Goal: Task Accomplishment & Management: Use online tool/utility

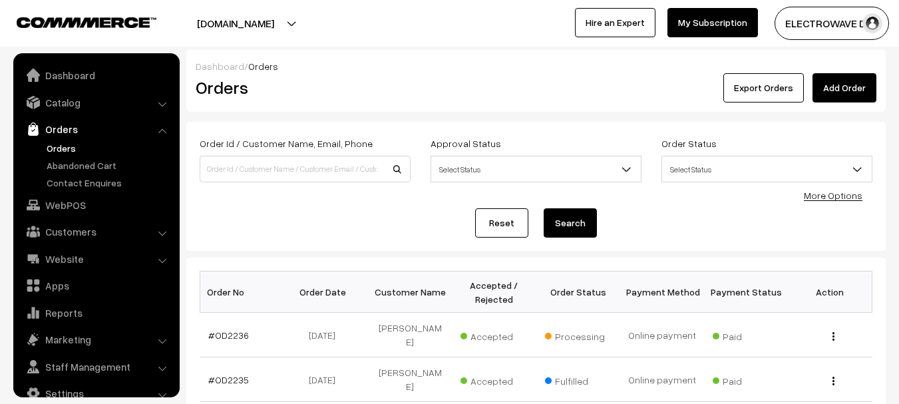
scroll to position [21, 0]
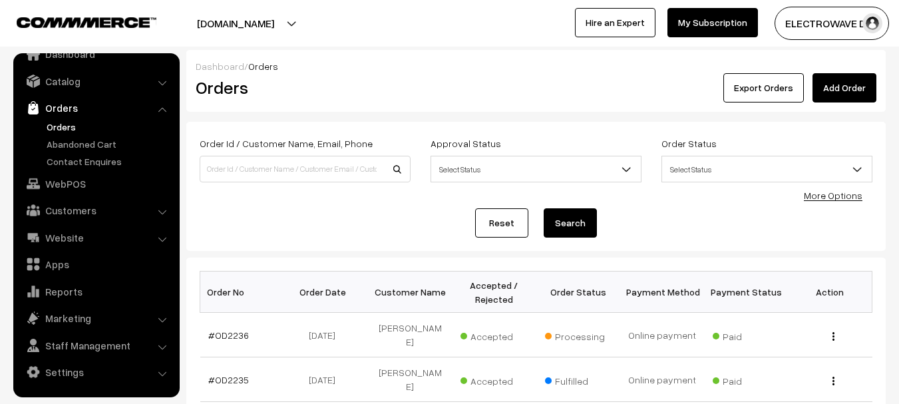
click at [59, 125] on link "Orders" at bounding box center [109, 127] width 132 height 14
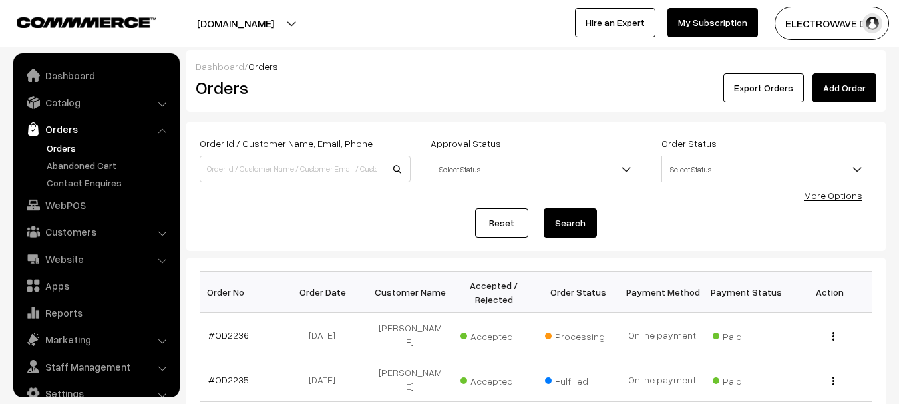
scroll to position [21, 0]
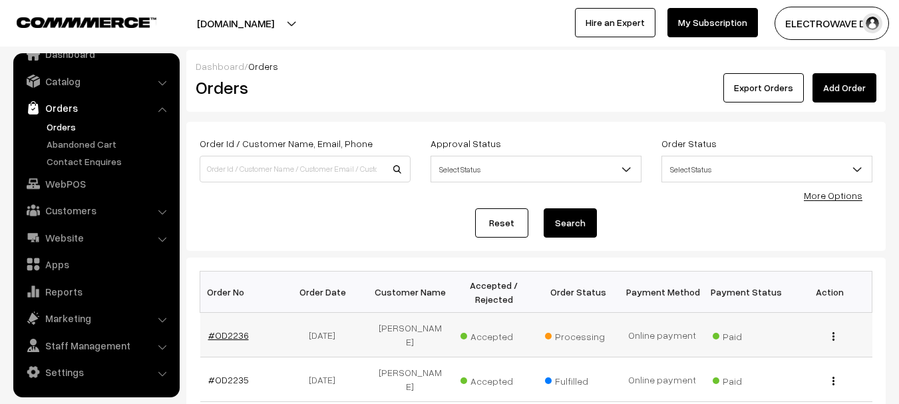
click at [218, 334] on link "#OD2236" at bounding box center [228, 334] width 41 height 11
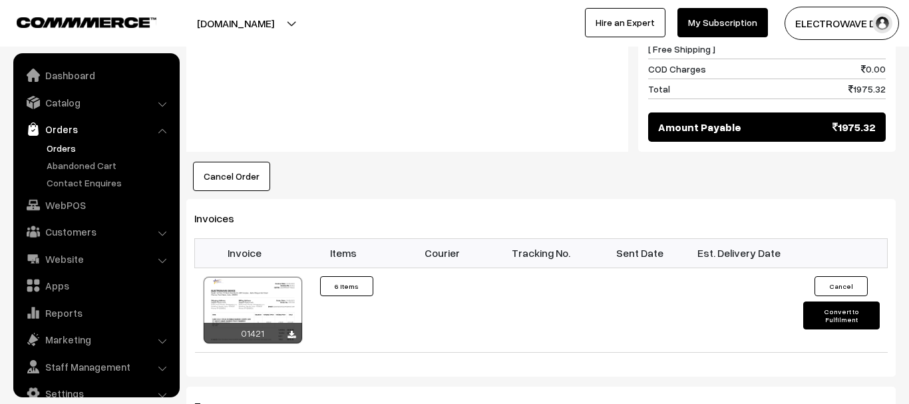
scroll to position [21, 0]
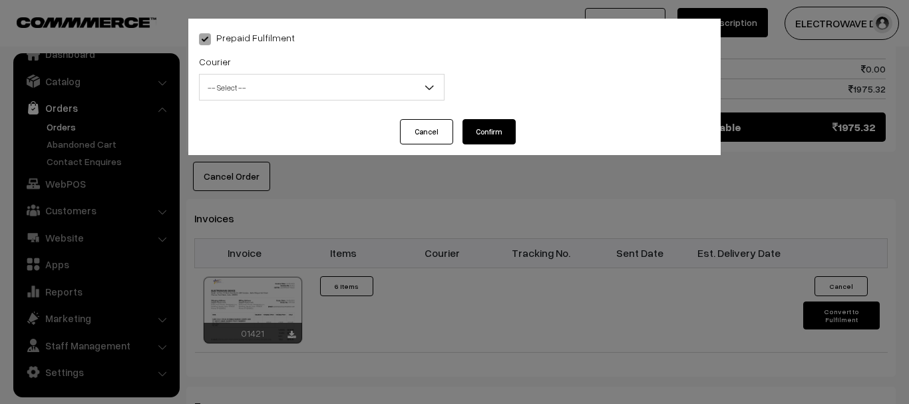
click at [226, 82] on span "-- Select --" at bounding box center [322, 87] width 244 height 23
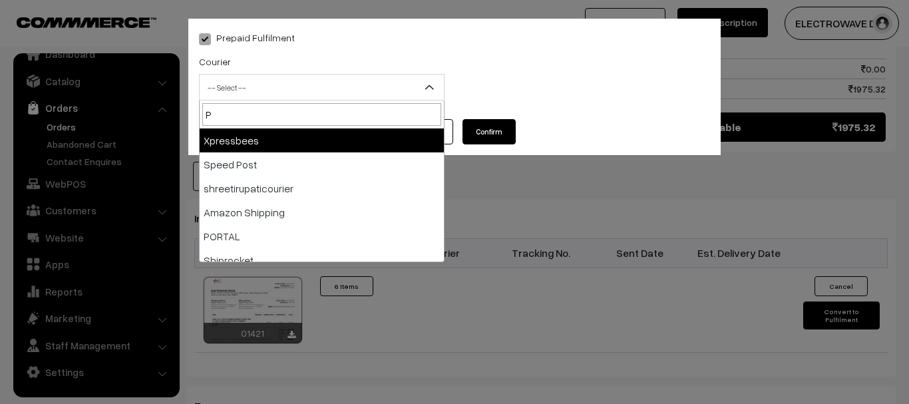
type input "PO"
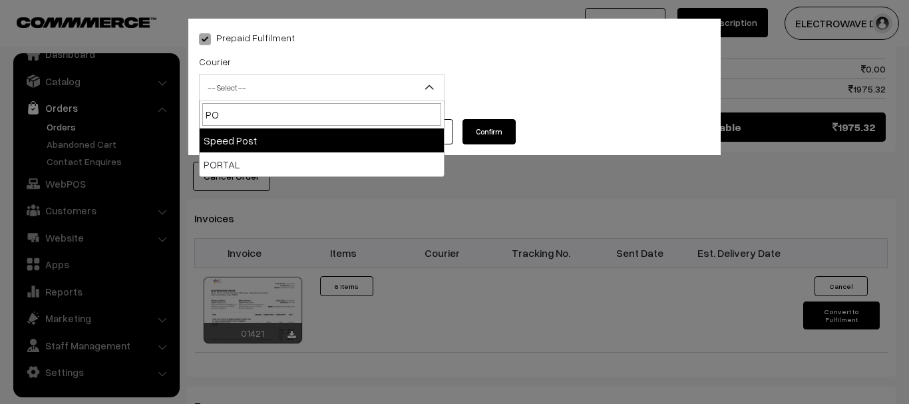
select select "5"
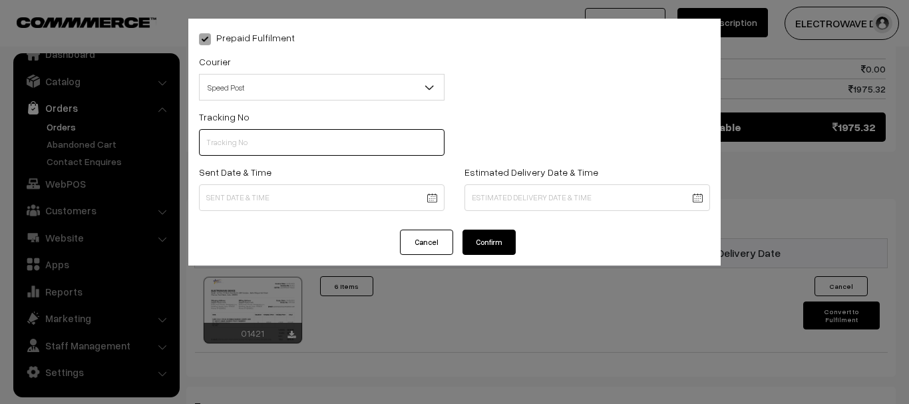
click at [257, 153] on input "text" at bounding box center [321, 142] width 245 height 27
type input "ET156244077IN"
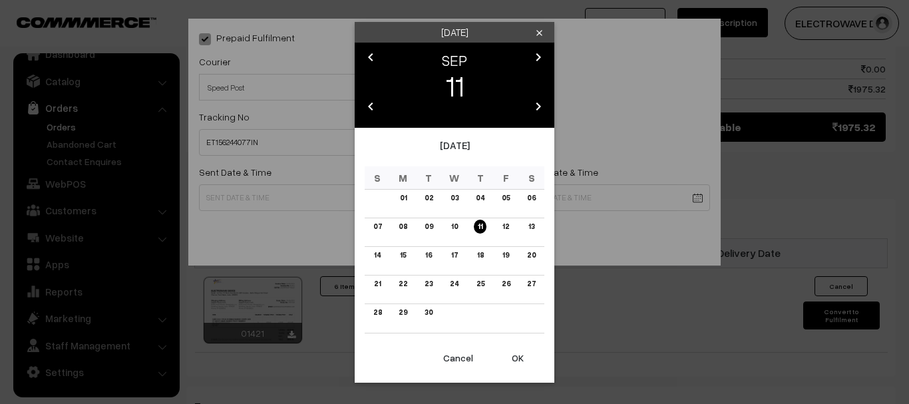
click at [517, 356] on button "OK" at bounding box center [517, 357] width 53 height 29
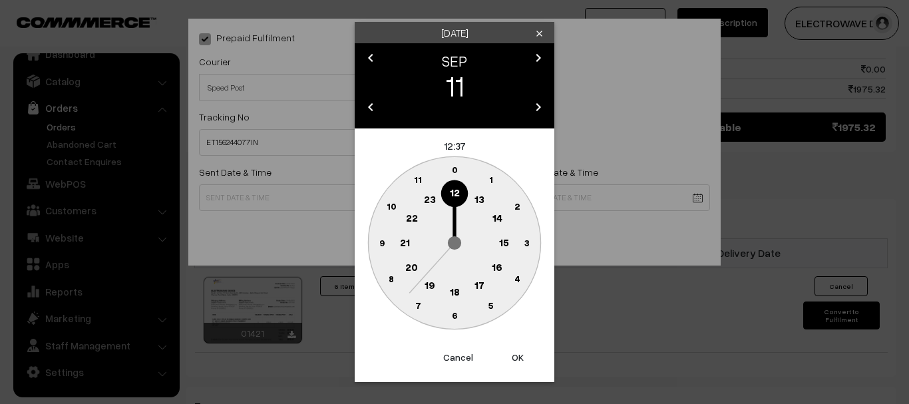
click at [517, 356] on button "OK" at bounding box center [517, 357] width 53 height 29
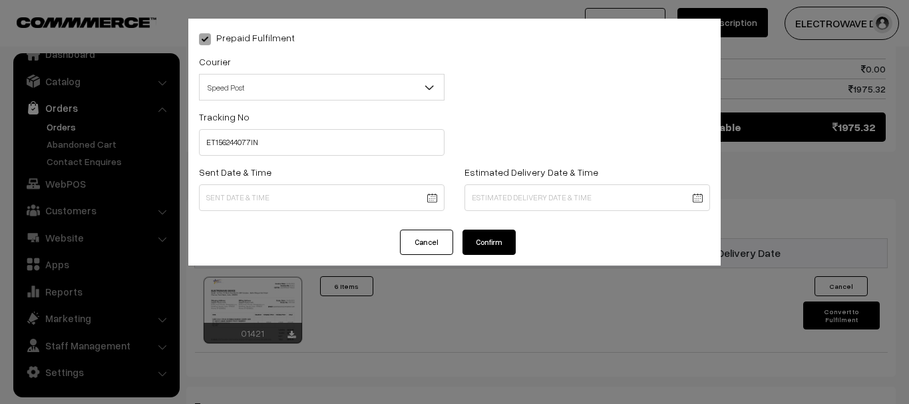
type input "11-09-2025 12:37"
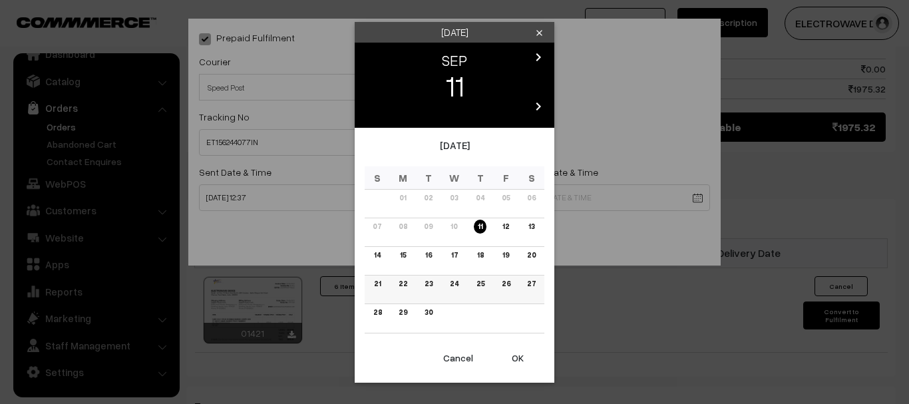
drag, startPoint x: 405, startPoint y: 253, endPoint x: 423, endPoint y: 280, distance: 32.7
click at [405, 255] on link "15" at bounding box center [403, 255] width 14 height 14
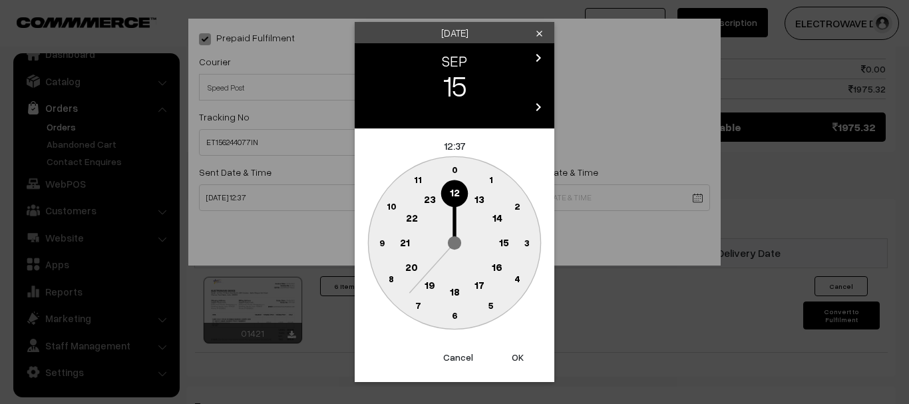
click at [509, 361] on button "OK" at bounding box center [517, 357] width 53 height 29
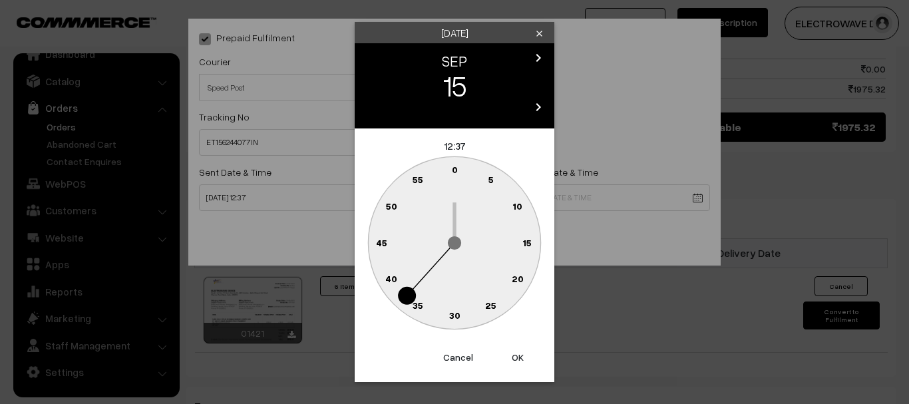
click at [509, 361] on button "OK" at bounding box center [517, 357] width 53 height 29
type input "15-09-2025 12:37"
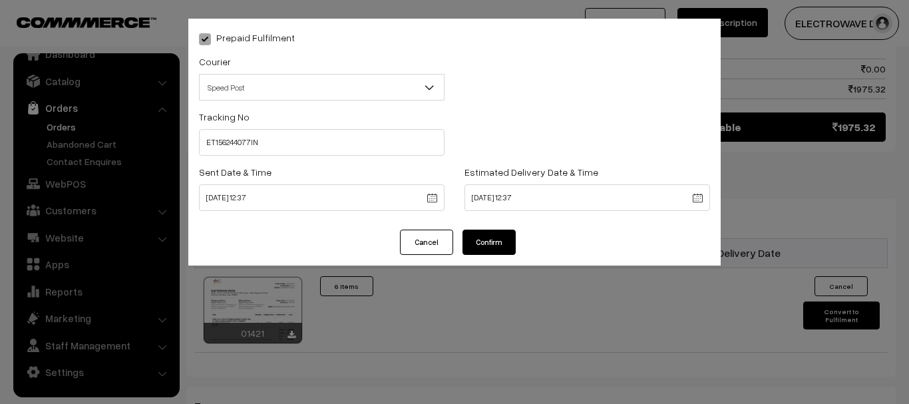
click at [496, 239] on button "Confirm" at bounding box center [488, 242] width 53 height 25
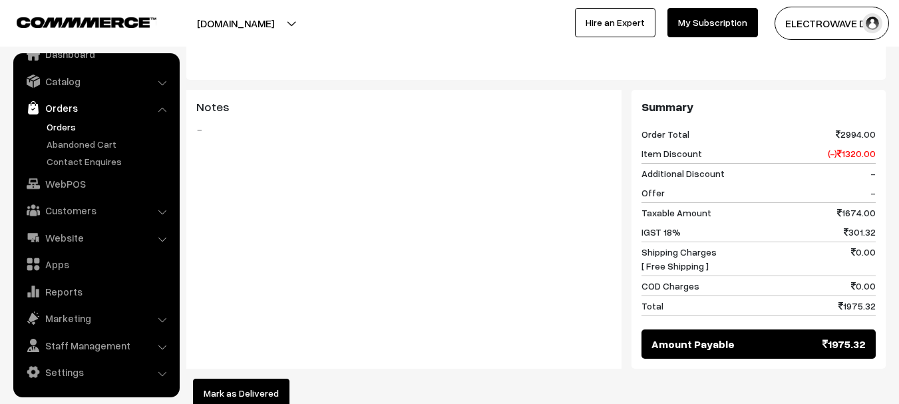
scroll to position [399, 0]
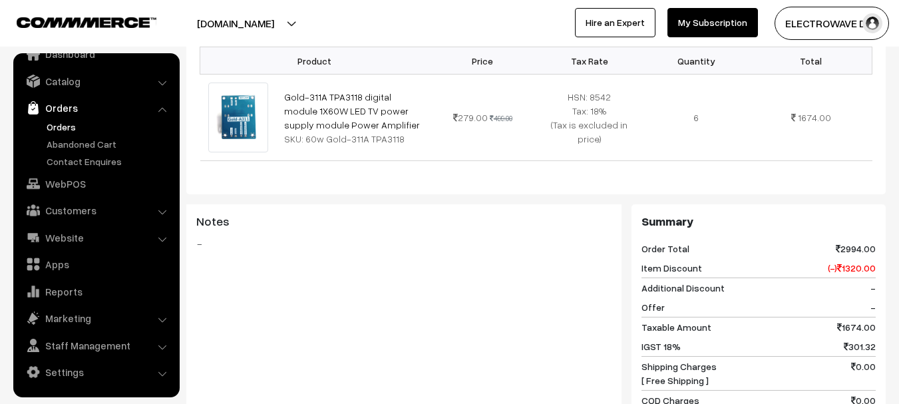
click at [64, 126] on link "Orders" at bounding box center [109, 127] width 132 height 14
